Goal: Navigation & Orientation: Find specific page/section

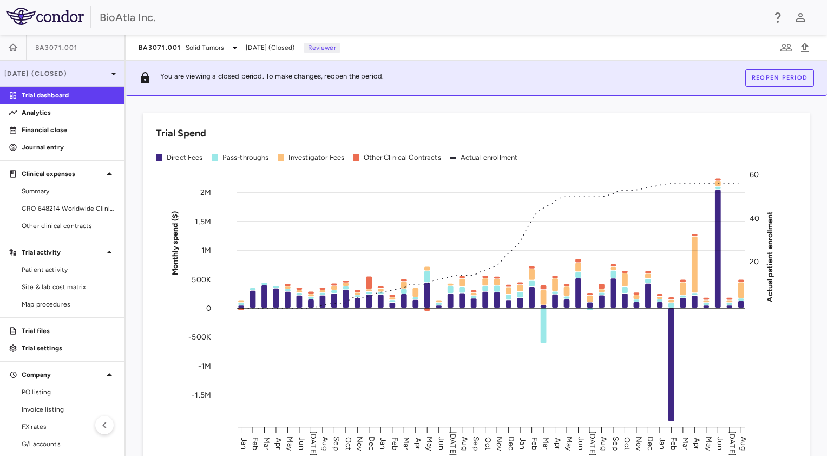
click at [49, 75] on p "[DATE] (Closed)" at bounding box center [55, 74] width 103 height 10
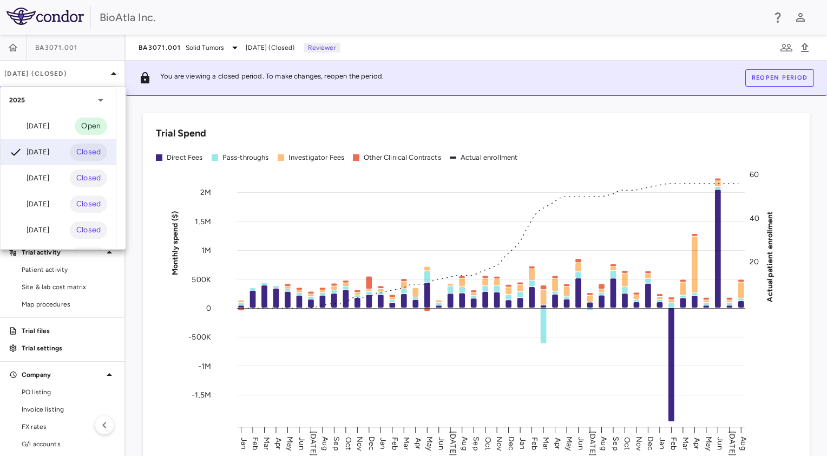
click at [52, 48] on div at bounding box center [413, 228] width 827 height 456
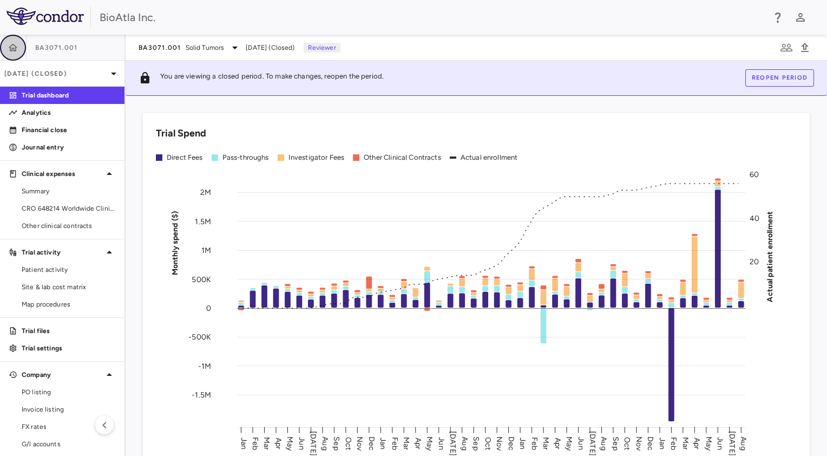
click at [11, 47] on icon "button" at bounding box center [13, 47] width 9 height 8
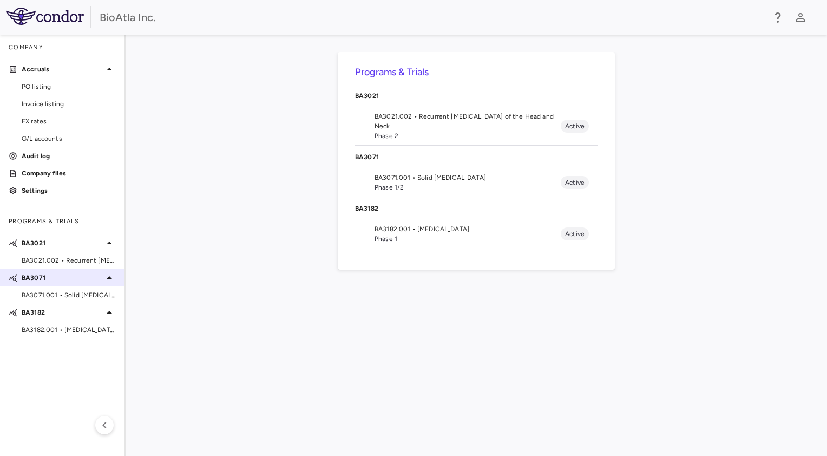
click at [45, 282] on p "BA3071" at bounding box center [62, 278] width 81 height 10
click at [45, 278] on p "BA3071" at bounding box center [62, 278] width 81 height 10
click at [41, 294] on span "BA3071.001 • Solid [MEDICAL_DATA]" at bounding box center [69, 295] width 94 height 10
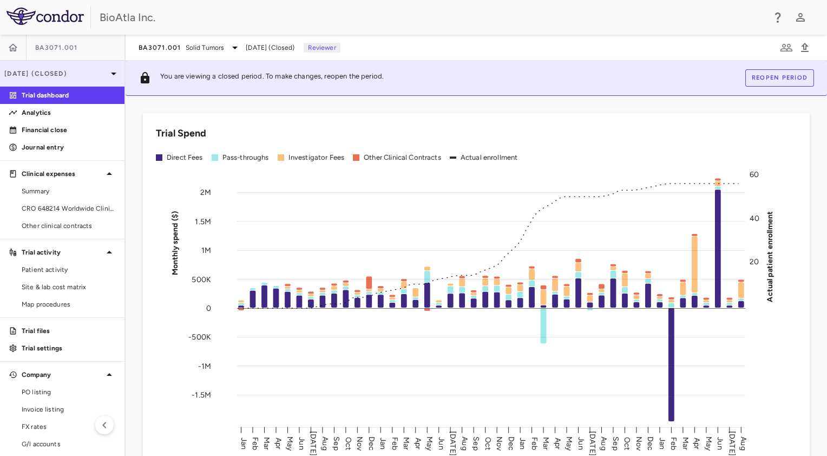
click at [49, 81] on div "[DATE] (Closed)" at bounding box center [62, 74] width 124 height 26
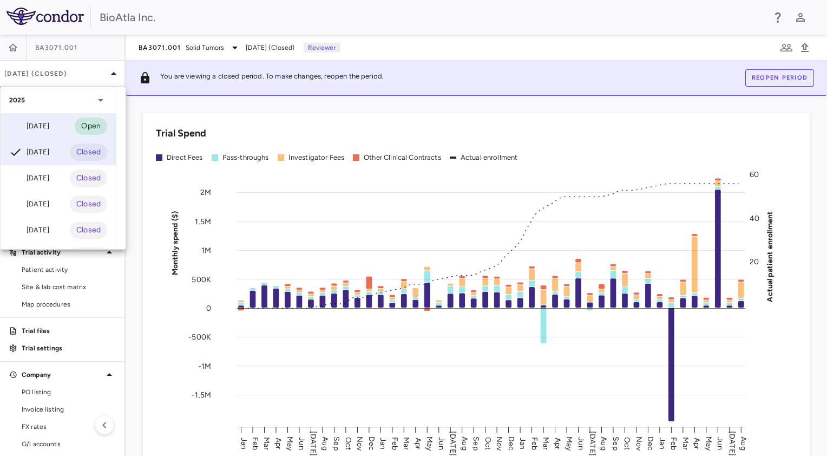
click at [47, 124] on div "[DATE]" at bounding box center [29, 126] width 40 height 13
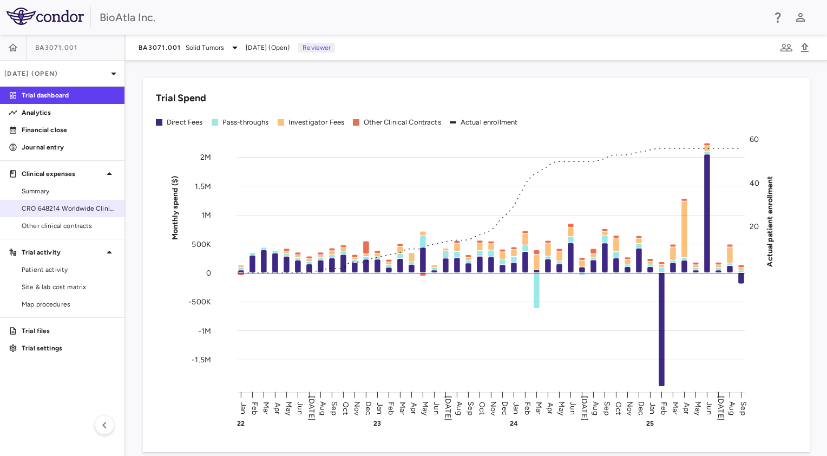
click at [67, 209] on span "CRO 648214 Worldwide Clinical Trials Holdings, Inc." at bounding box center [69, 209] width 94 height 10
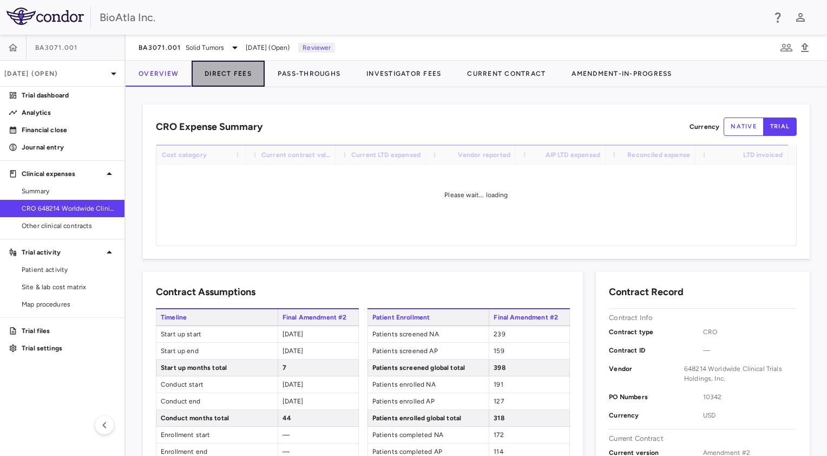
click at [240, 78] on button "Direct Fees" at bounding box center [228, 74] width 73 height 26
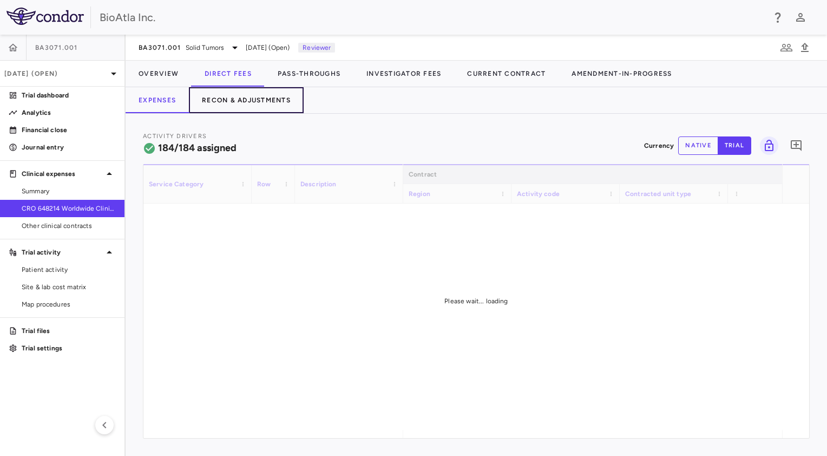
click at [261, 103] on button "Recon & Adjustments" at bounding box center [246, 100] width 115 height 26
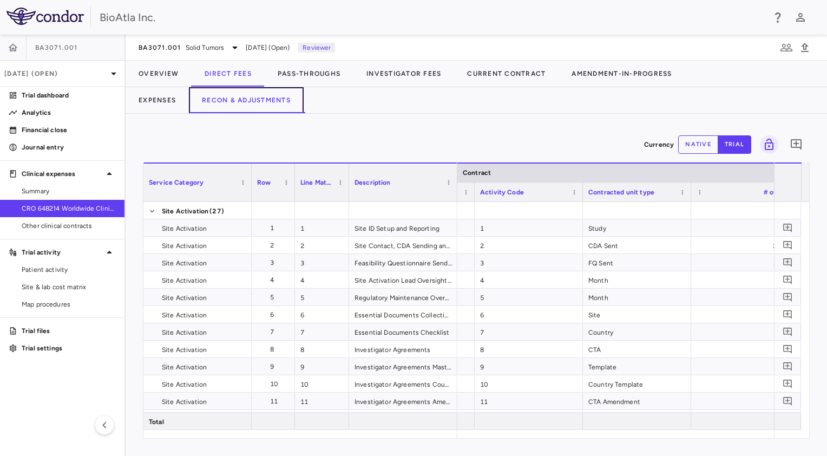
scroll to position [0, 106]
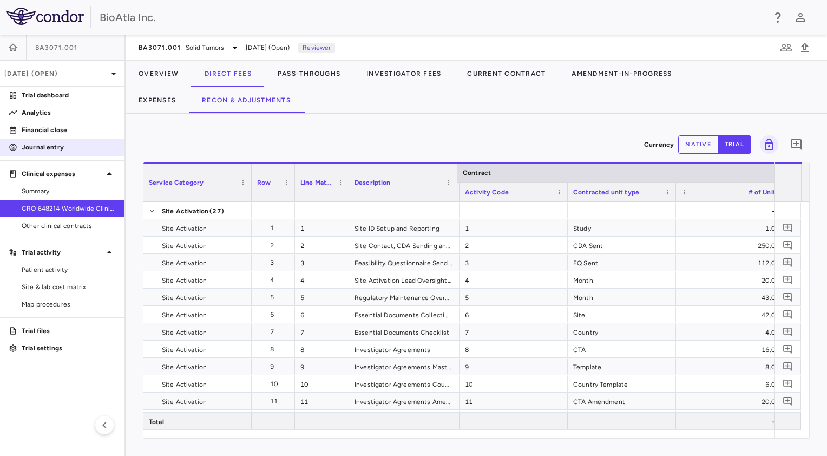
click at [39, 147] on p "Journal entry" at bounding box center [69, 147] width 94 height 10
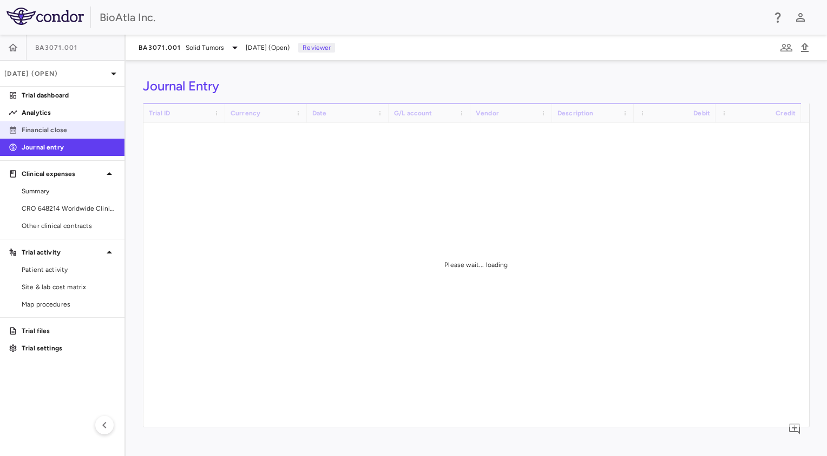
click at [34, 129] on p "Financial close" at bounding box center [69, 130] width 94 height 10
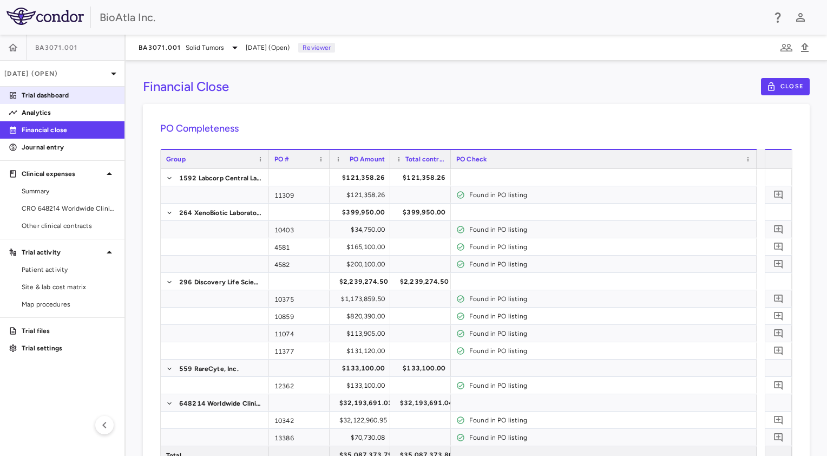
click at [61, 101] on link "Trial dashboard" at bounding box center [62, 95] width 124 height 16
